Goal: Information Seeking & Learning: Learn about a topic

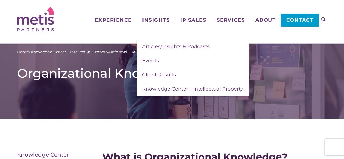
click at [154, 22] on span "Insights" at bounding box center [155, 20] width 27 height 5
click at [152, 74] on span "Client Results" at bounding box center [159, 75] width 34 height 6
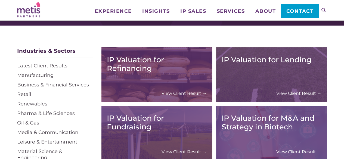
scroll to position [49, 0]
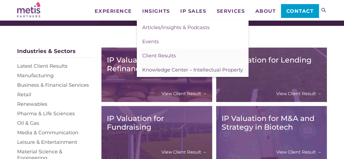
click at [155, 71] on span "Knowledge Center – Intellectual Property" at bounding box center [192, 70] width 101 height 6
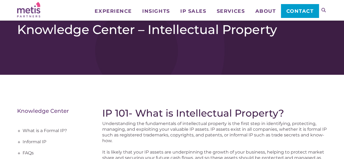
scroll to position [34, 0]
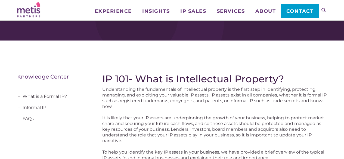
click at [19, 108] on span "+" at bounding box center [19, 108] width 6 height 11
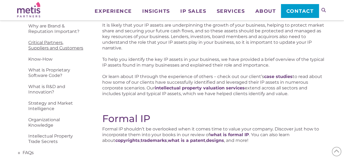
scroll to position [128, 0]
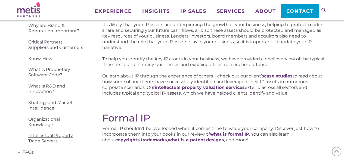
click at [42, 140] on link "Intellectual Property Trade Secrets" at bounding box center [52, 138] width 70 height 17
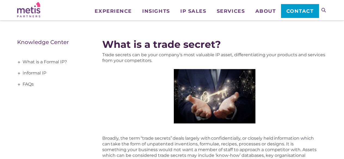
scroll to position [68, 0]
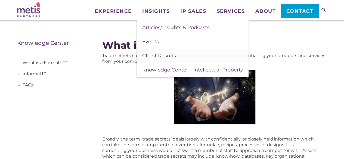
click at [152, 58] on span "Client Results" at bounding box center [159, 56] width 34 height 6
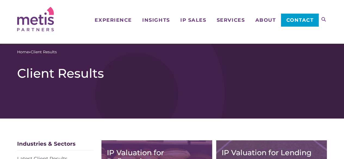
click at [325, 18] on icon at bounding box center [324, 19] width 4 height 4
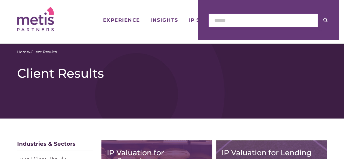
click at [249, 20] on input "text" at bounding box center [263, 20] width 109 height 13
type input "**********"
click at [318, 14] on button at bounding box center [325, 20] width 15 height 13
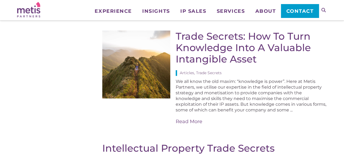
scroll to position [172, 0]
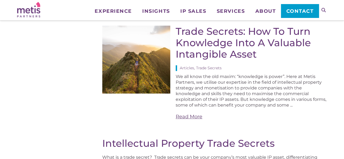
click at [196, 116] on link "Read More" at bounding box center [251, 117] width 151 height 7
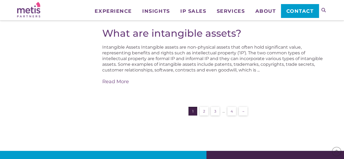
scroll to position [975, 0]
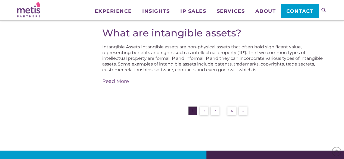
click at [243, 107] on link "→" at bounding box center [243, 111] width 9 height 9
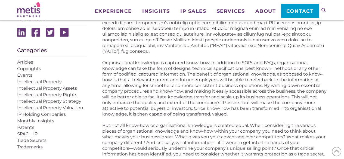
scroll to position [274, 0]
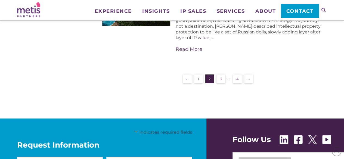
scroll to position [1021, 0]
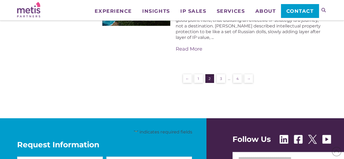
click at [220, 74] on link "3" at bounding box center [221, 78] width 9 height 9
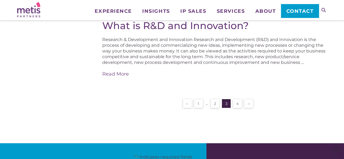
scroll to position [849, 0]
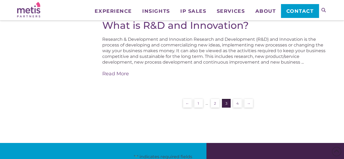
click at [237, 99] on link "4" at bounding box center [237, 103] width 9 height 9
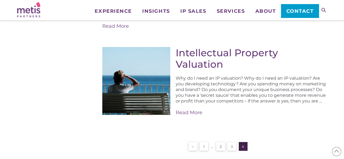
scroll to position [602, 0]
